Goal: Task Accomplishment & Management: Manage account settings

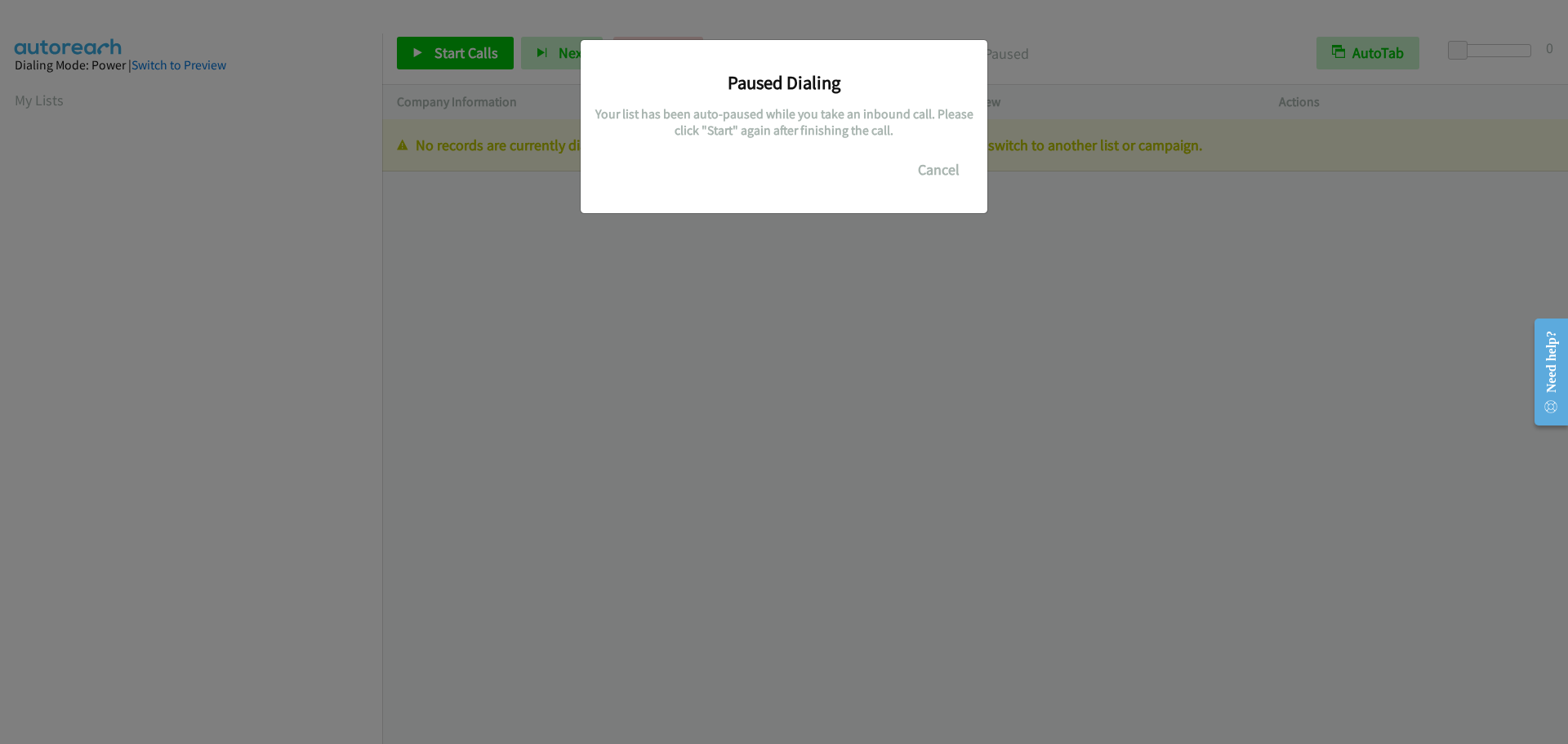
scroll to position [172, 0]
click at [938, 164] on button "Cancel" at bounding box center [939, 170] width 73 height 33
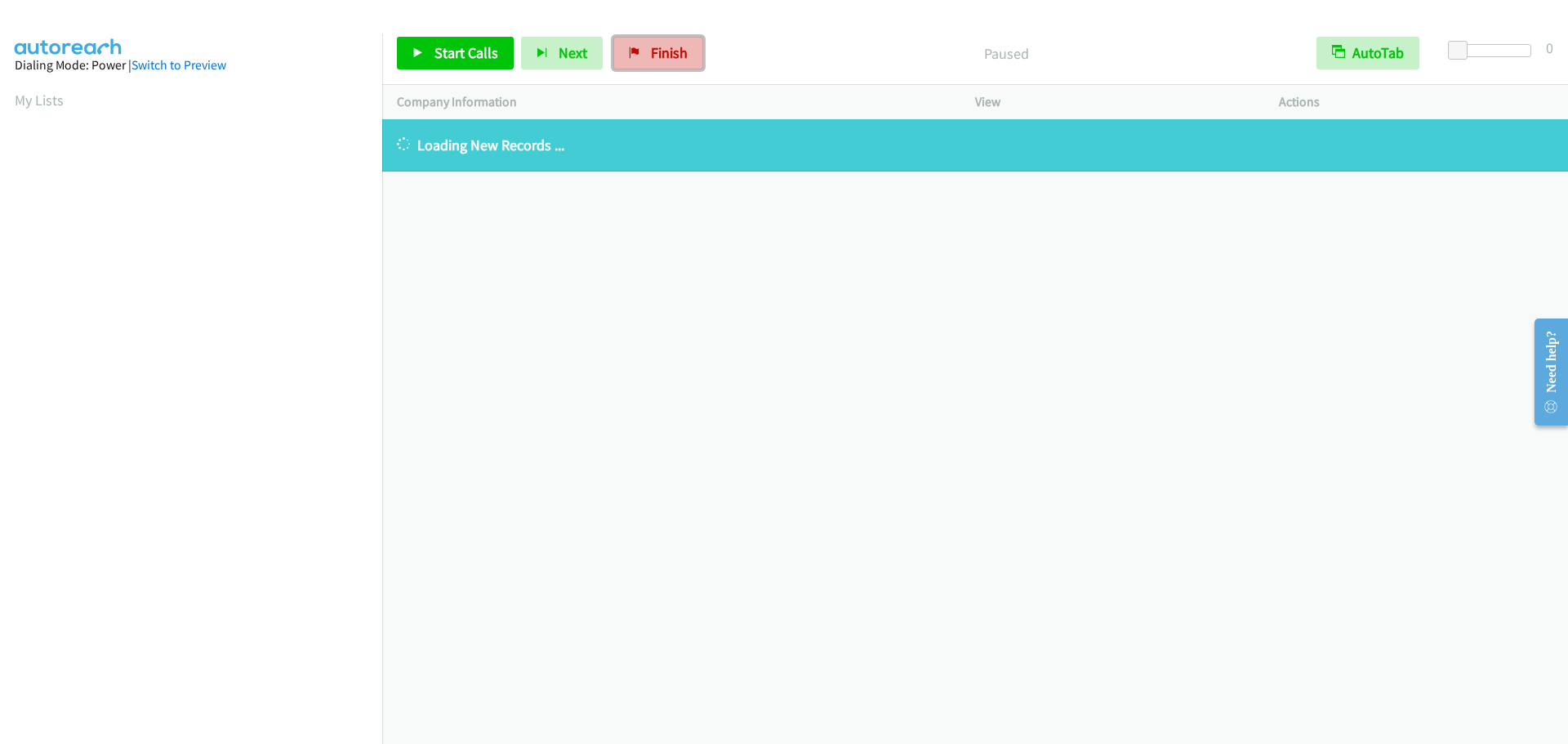
click at [645, 59] on link "Finish" at bounding box center [657, 54] width 90 height 33
